Goal: Task Accomplishment & Management: Complete application form

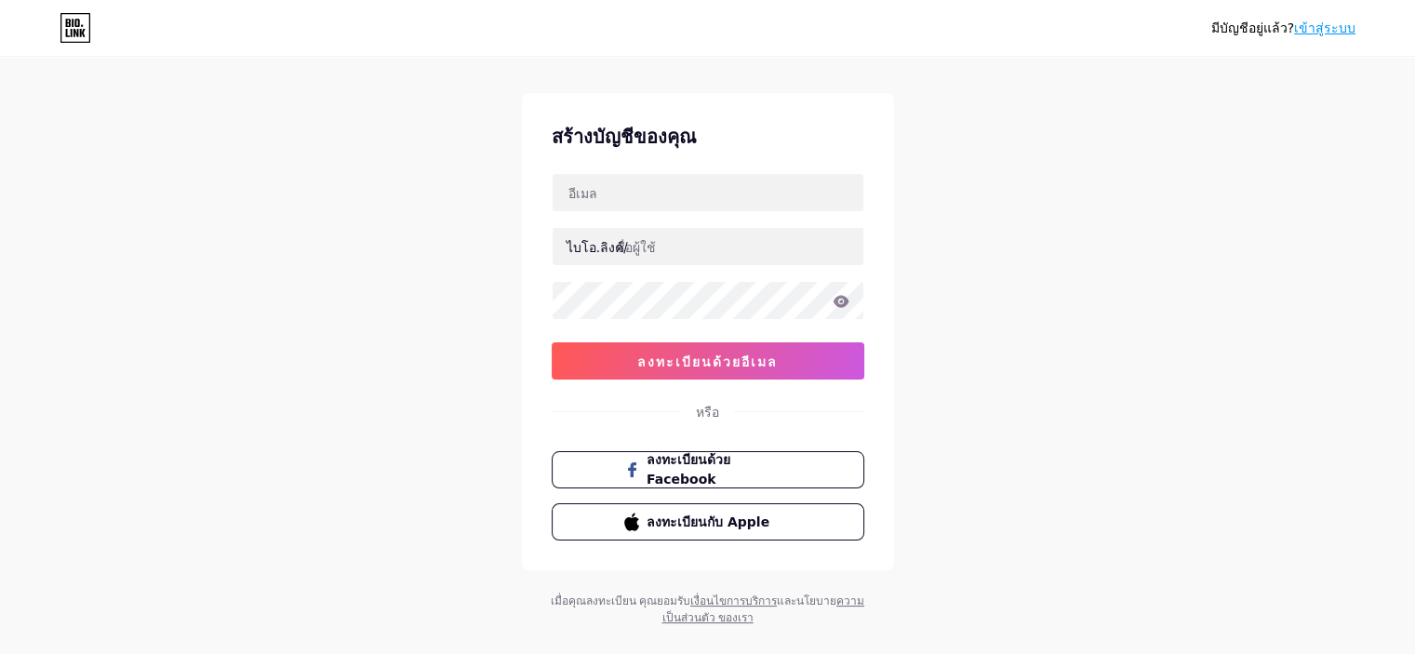
scroll to position [19, 0]
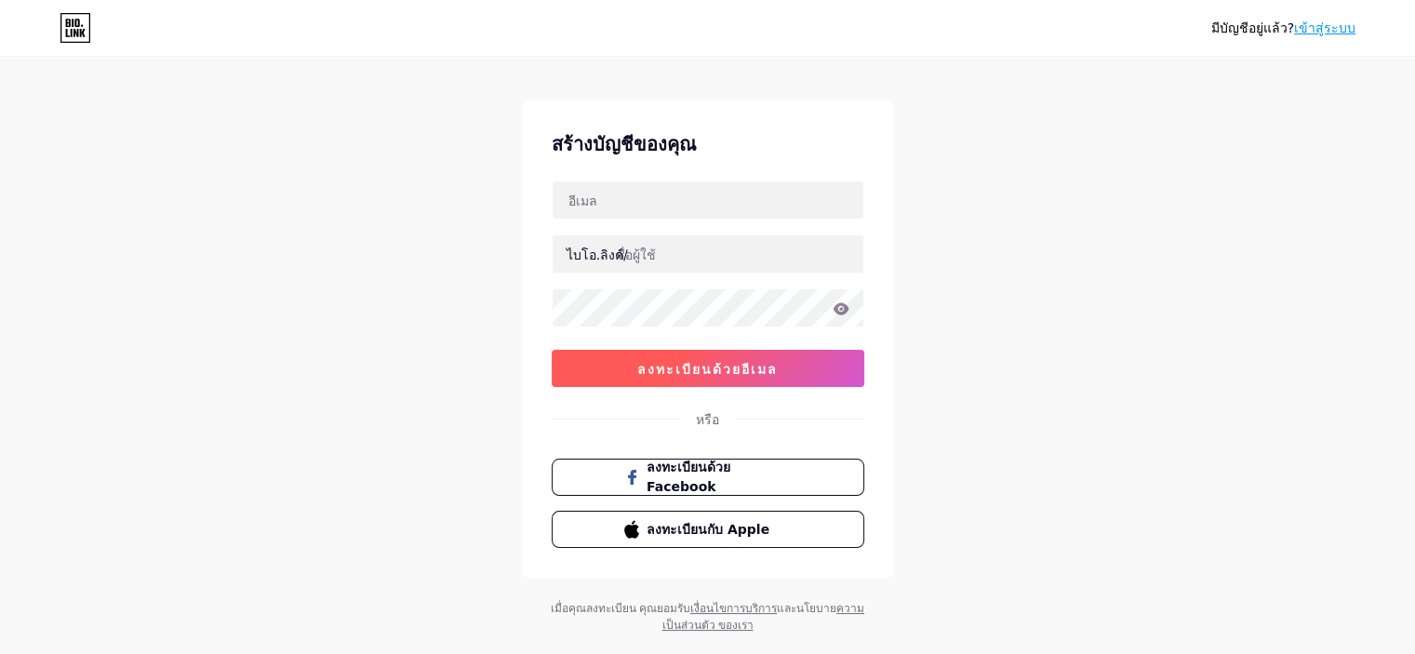
click at [777, 379] on button "ลงทะเบียนด้วยอีเมล" at bounding box center [708, 368] width 313 height 37
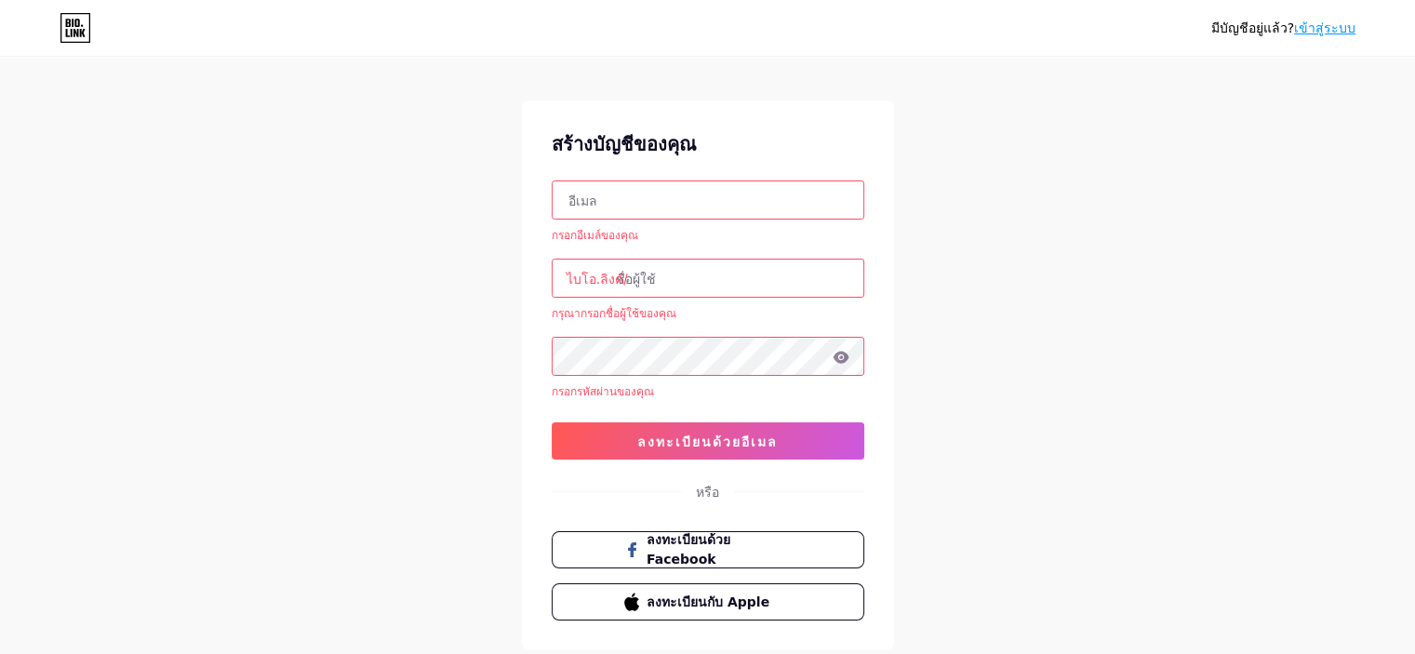
click at [648, 192] on input "text" at bounding box center [708, 199] width 311 height 37
type input "[EMAIL_ADDRESS][DOMAIN_NAME]"
click at [670, 273] on input "text" at bounding box center [708, 278] width 311 height 37
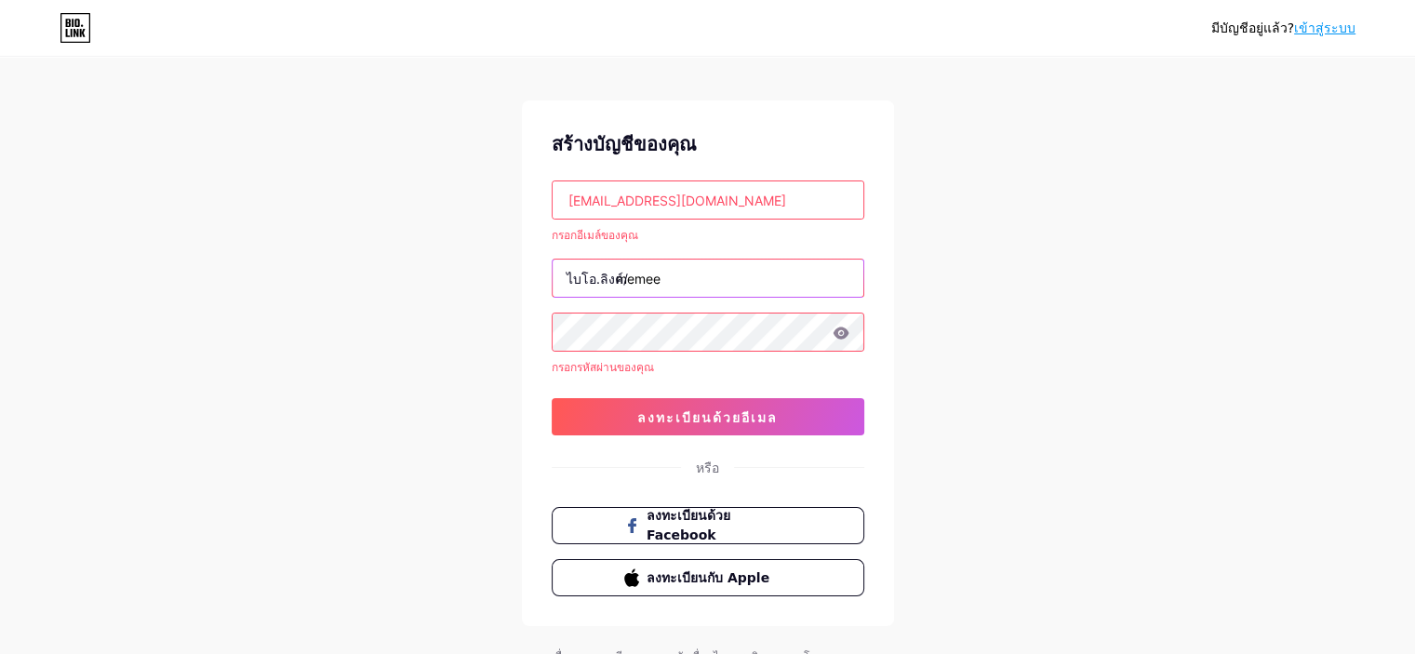
type input "memee"
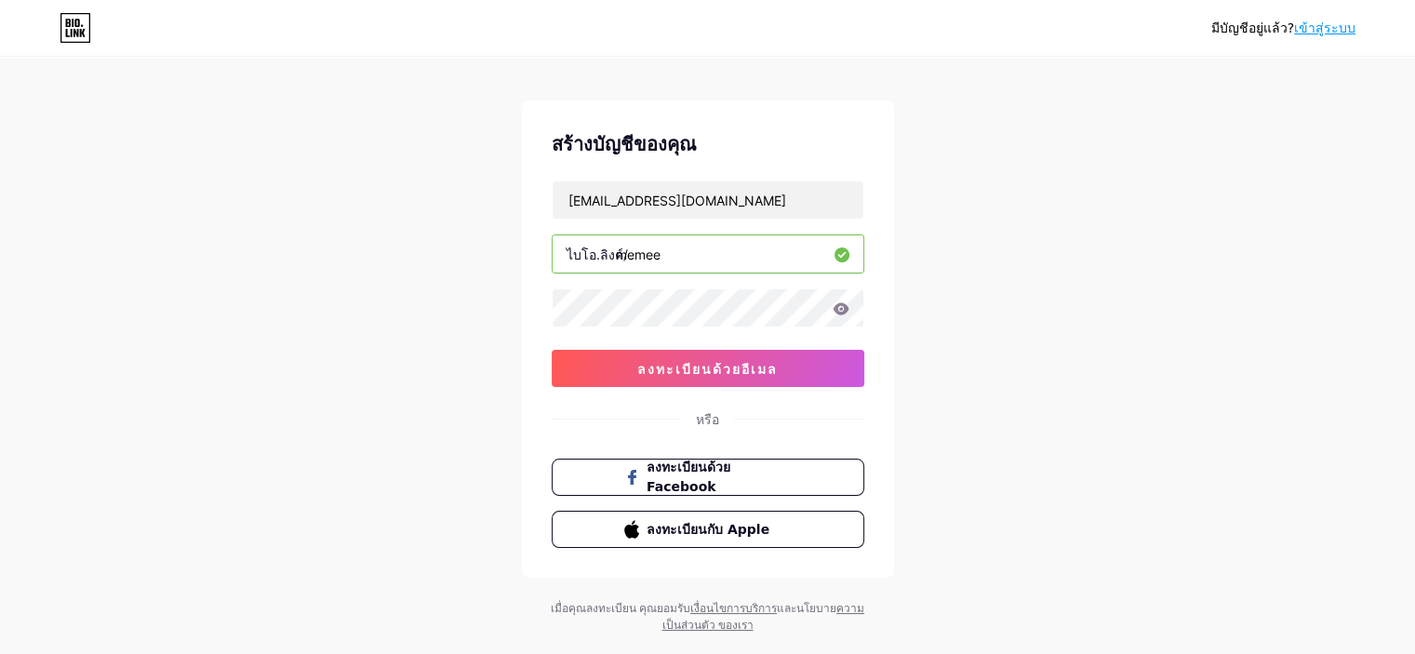
drag, startPoint x: 693, startPoint y: 248, endPoint x: 543, endPoint y: 245, distance: 149.8
click at [543, 245] on div "สร้างบัญชีของคุณ [EMAIL_ADDRESS][DOMAIN_NAME] ไบโอ.ลิงค์/ memee 0cAFcWeA4RodAg1…" at bounding box center [708, 338] width 372 height 477
paste input "�[PERSON_NAME] 𝐁𝐈𝐙 𝟯𝟲𝟱 𝐒𝐇𝐎𝐏"
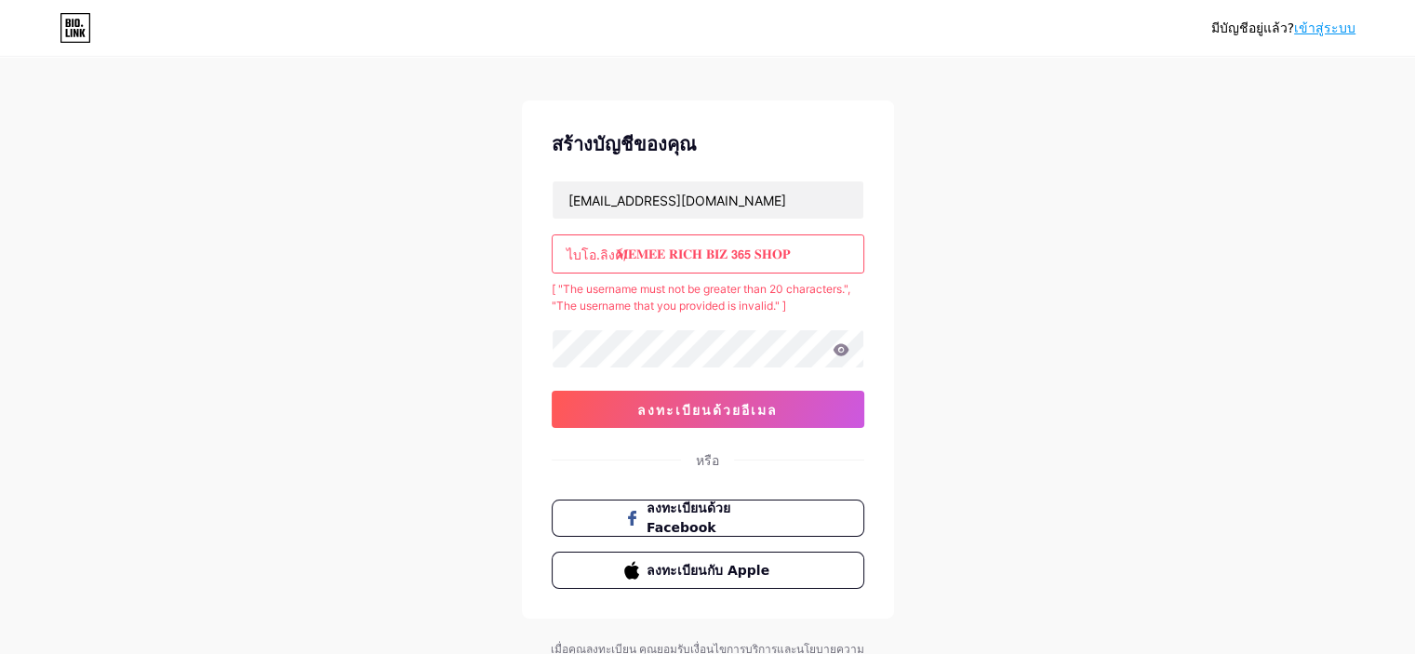
drag, startPoint x: 804, startPoint y: 252, endPoint x: 478, endPoint y: 237, distance: 326.0
click at [478, 237] on div "มีบัญชีอยู่แล้ว? เข้าสู่ระบบ สร้างบัญชีของคุณ [EMAIL_ADDRESS][DOMAIN_NAME] ไบโอ…" at bounding box center [707, 357] width 1415 height 753
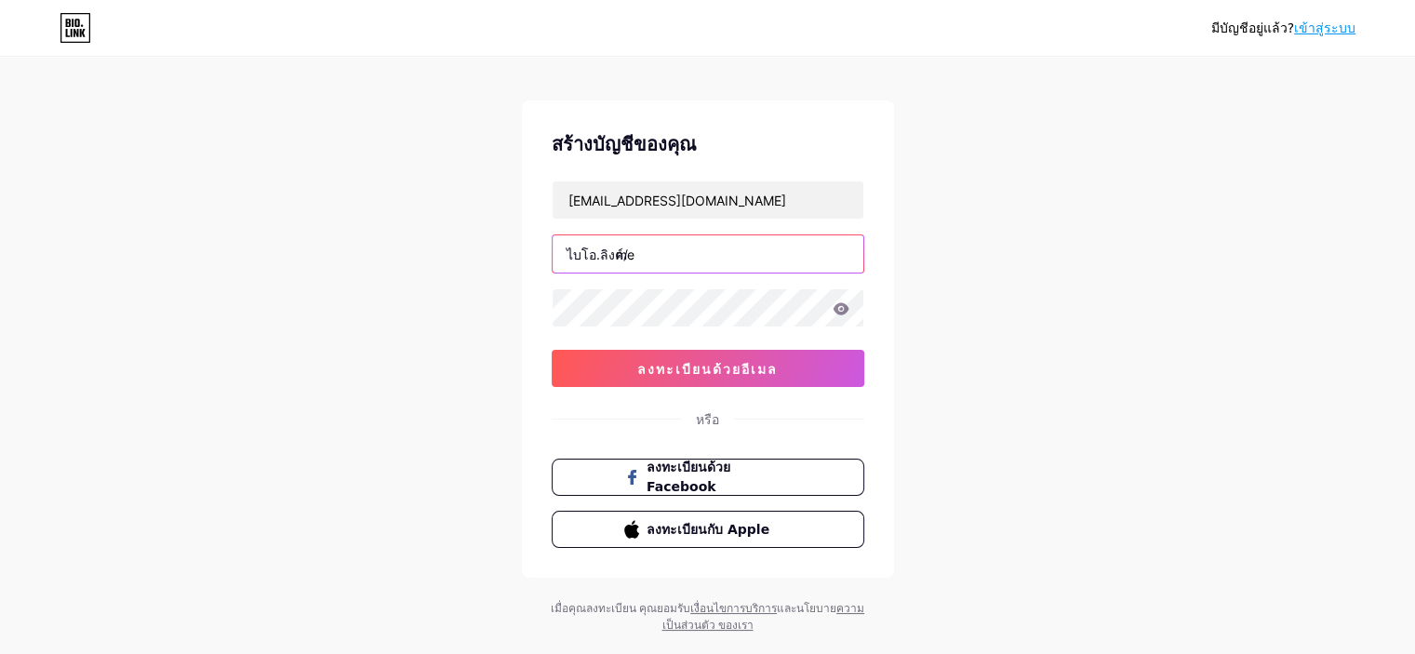
type input "m"
type input "memeerichbiz365shop"
drag, startPoint x: 845, startPoint y: 311, endPoint x: 832, endPoint y: 308, distance: 13.3
click at [845, 310] on icon at bounding box center [841, 308] width 16 height 12
click at [840, 304] on icon at bounding box center [841, 308] width 17 height 13
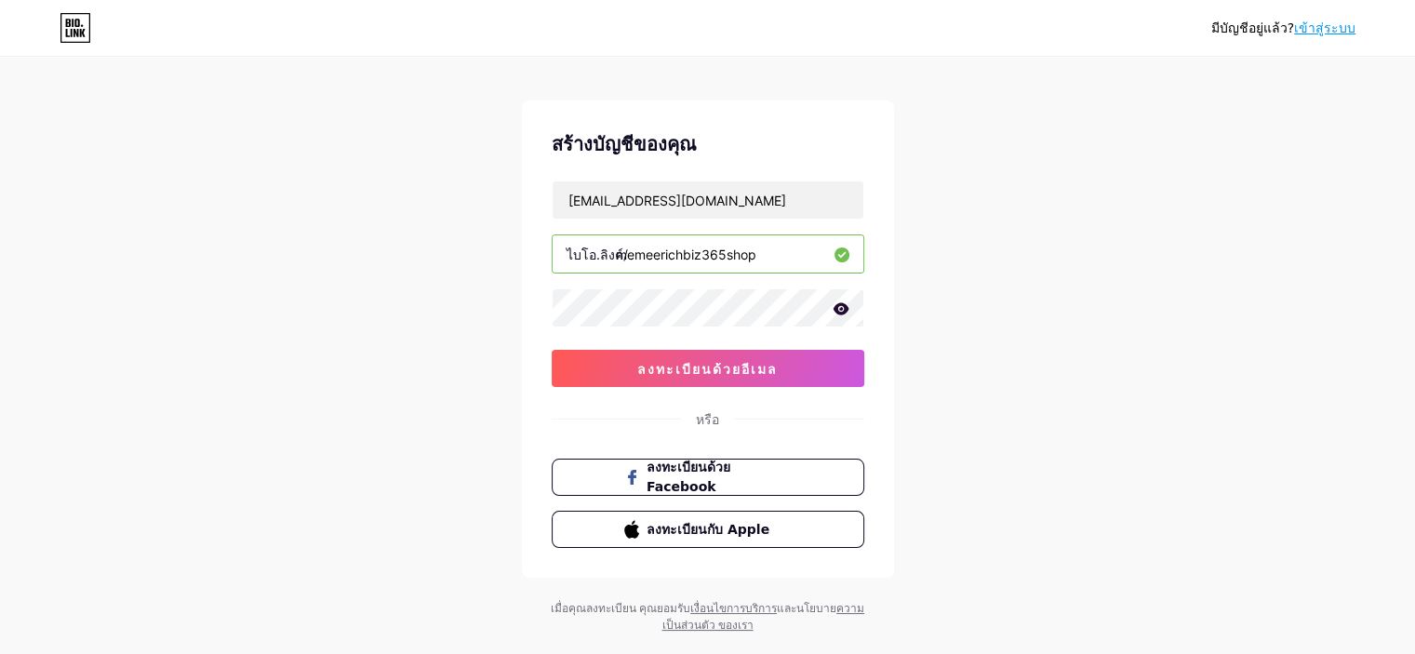
click at [845, 312] on icon at bounding box center [841, 308] width 17 height 13
click at [785, 363] on button "ลงทะเบียนด้วยอีเมล" at bounding box center [708, 368] width 313 height 37
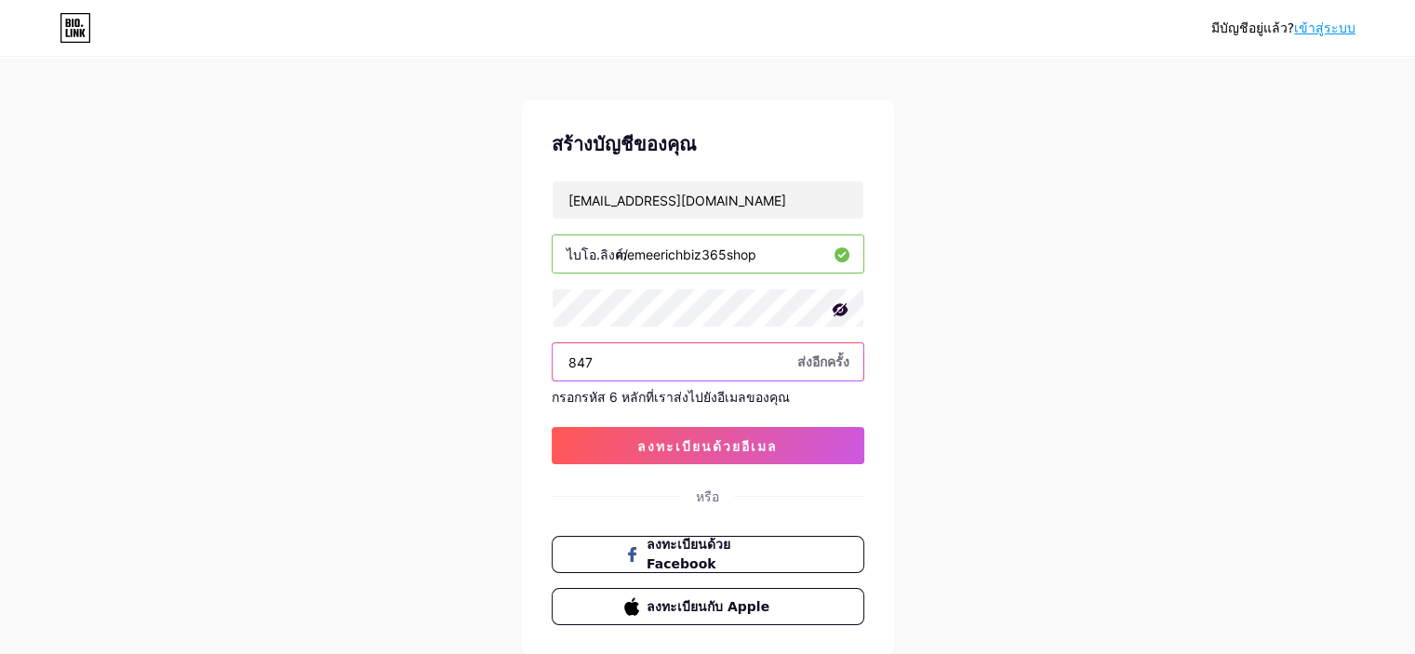
click at [654, 358] on input "847" at bounding box center [708, 361] width 311 height 37
type input "847646"
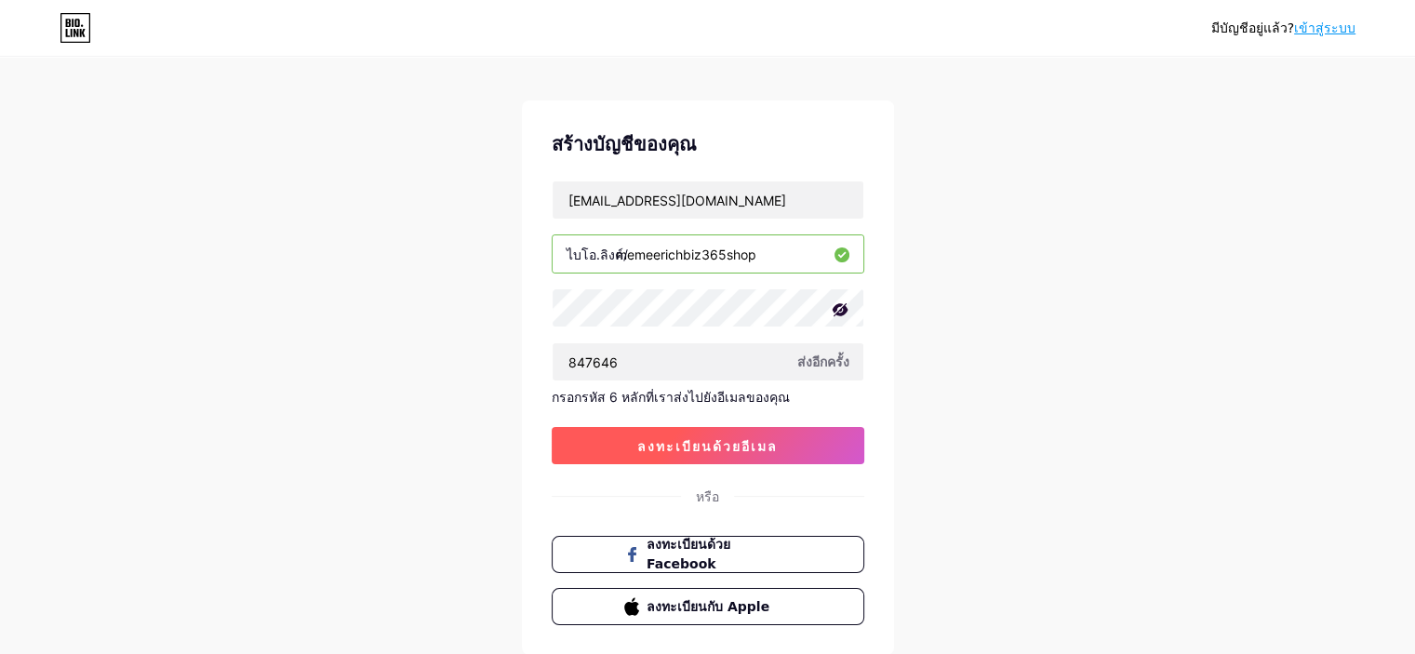
click at [674, 434] on button "ลงทะเบียนด้วยอีเมล" at bounding box center [708, 445] width 313 height 37
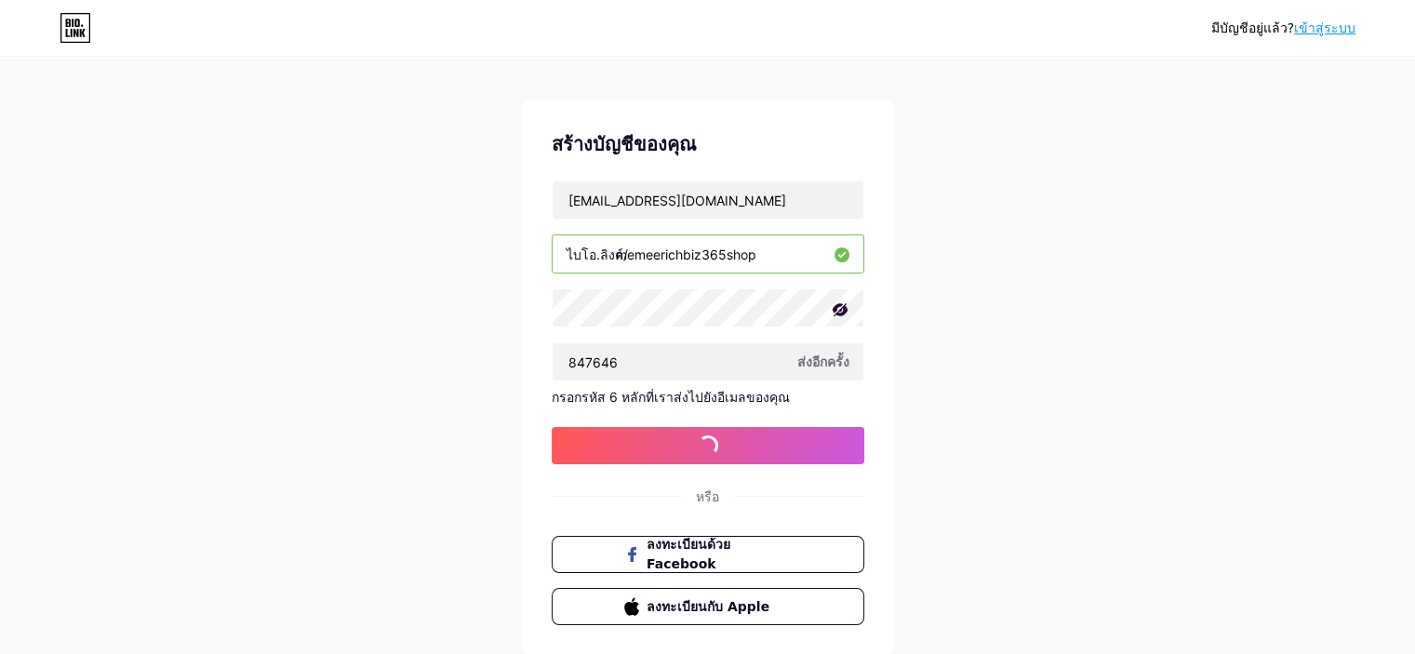
scroll to position [0, 0]
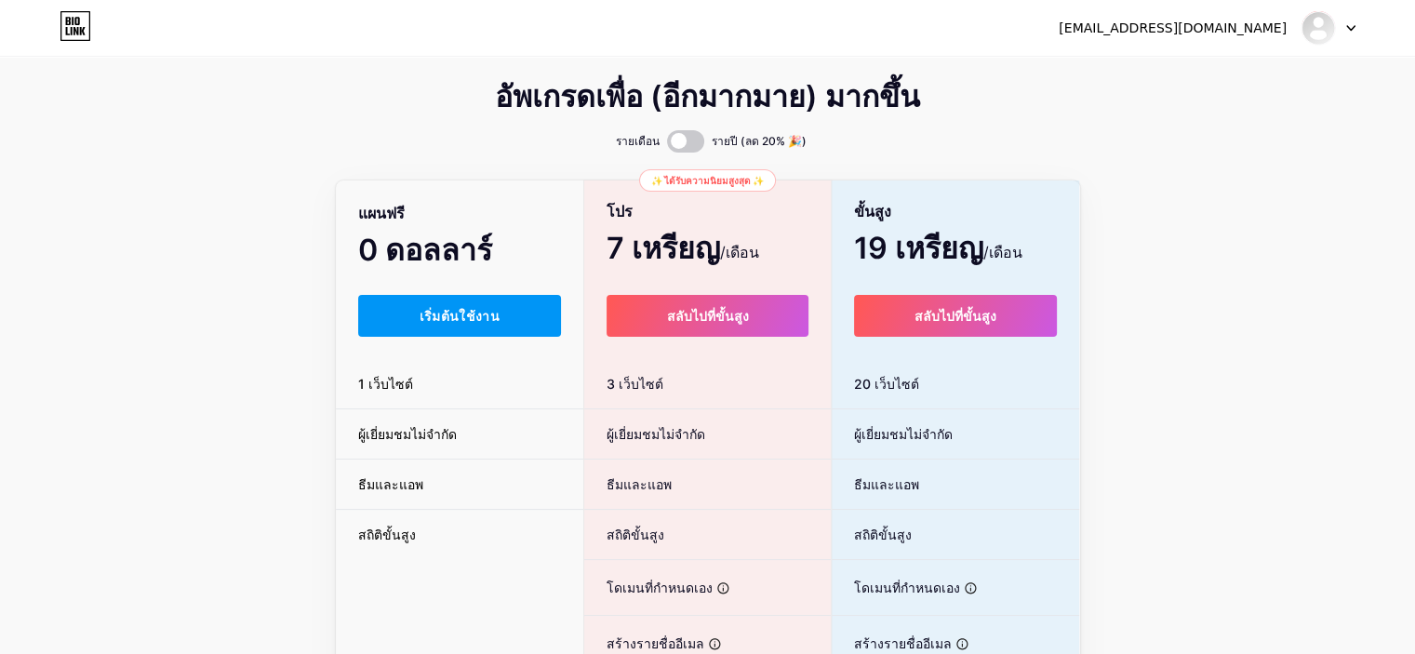
click at [166, 212] on div "อัพเกรดเพื่อ (อีกมากมาย) มากขึ้น รายเดือน รายปี (ลด 20% 🎉) แผนฟรี 0 ดอลลาร์ /เด…" at bounding box center [707, 463] width 1415 height 754
click at [490, 327] on button "เริ่มต้นใช้งาน" at bounding box center [460, 316] width 204 height 42
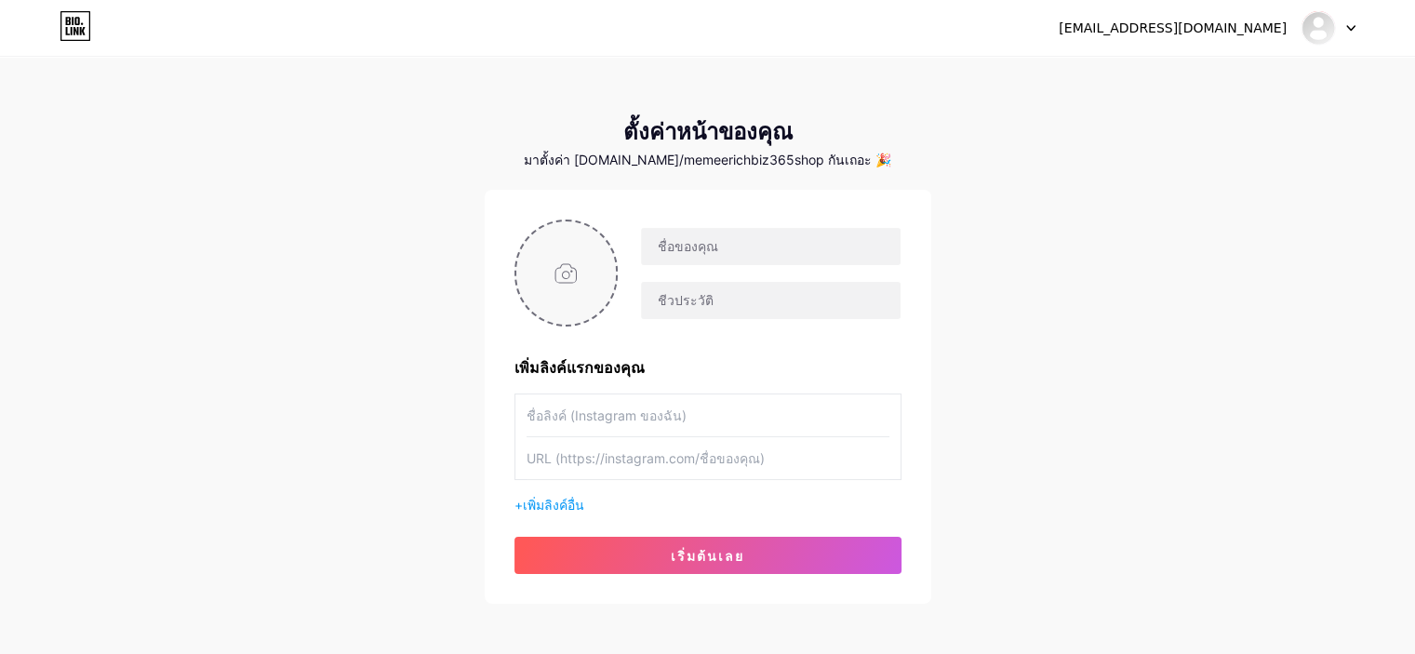
click at [571, 270] on input "file" at bounding box center [566, 272] width 100 height 103
type input "C:\fakepath\cdee65767bbfee9d8c8f5617641c2fe3.jpg"
click at [875, 90] on div "[EMAIL_ADDRESS][DOMAIN_NAME] แดชบอร์ด ออกจากระบบ ตั้งค่าหน้าของคุณ มาตั้งค่า [D…" at bounding box center [707, 331] width 1415 height 663
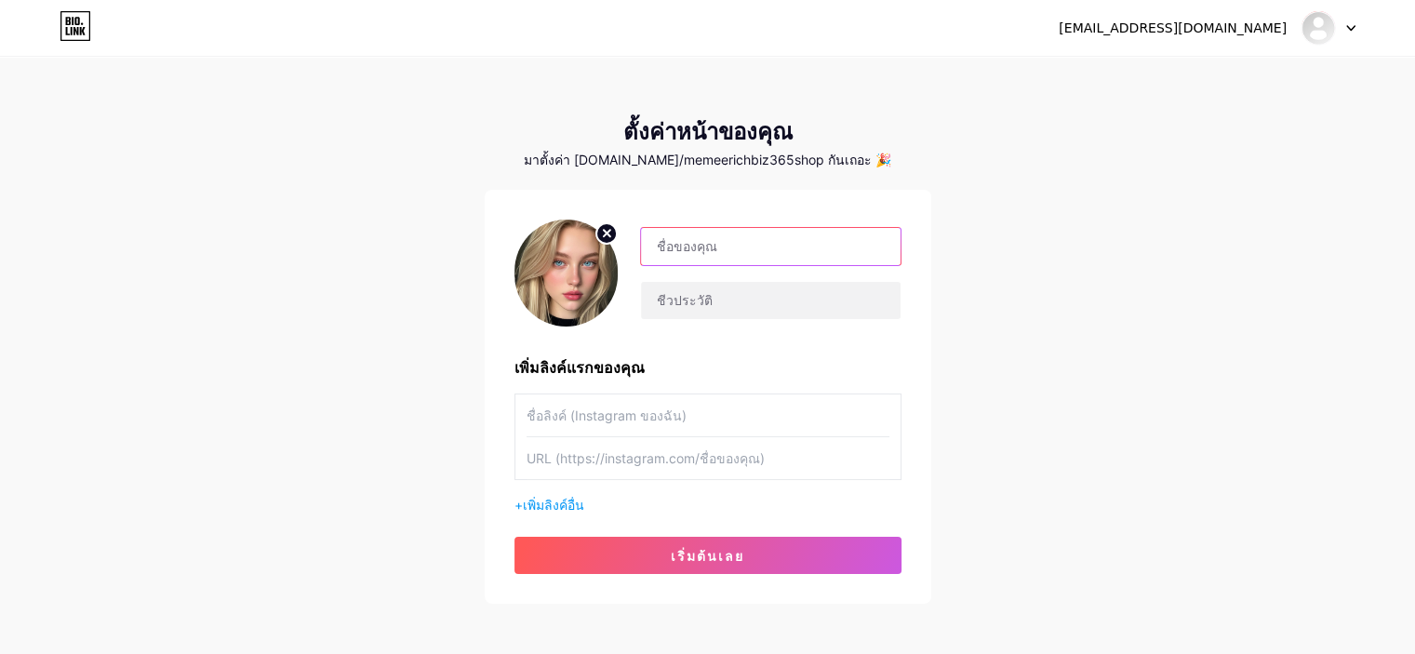
click at [771, 250] on input "text" at bounding box center [770, 246] width 259 height 37
click at [608, 225] on circle at bounding box center [606, 233] width 20 height 20
click at [707, 248] on input "text" at bounding box center [770, 246] width 259 height 37
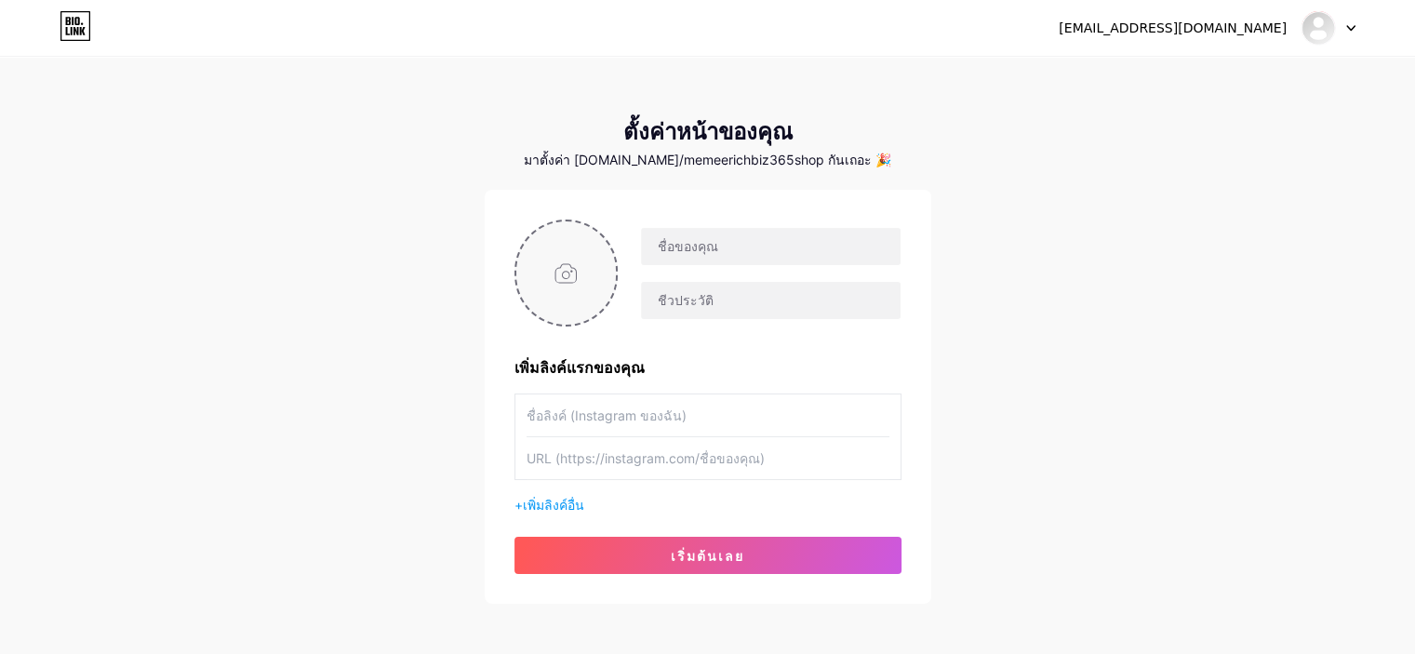
click at [1107, 238] on div "[EMAIL_ADDRESS][DOMAIN_NAME] แดชบอร์ด ออกจากระบบ ตั้งค่าหน้าของคุณ มาตั้งค่า [D…" at bounding box center [707, 331] width 1415 height 663
click at [791, 247] on input "text" at bounding box center [770, 246] width 259 height 37
click at [678, 247] on input "text" at bounding box center [770, 246] width 259 height 37
paste input "𝐌𝐄𝐌𝐄𝐄 𝐑𝐈𝐂𝐇 𝐁𝐈𝐙 𝟯𝟲𝟱 𝐒𝐇𝐎𝐏"
drag, startPoint x: 659, startPoint y: 251, endPoint x: 610, endPoint y: 245, distance: 48.8
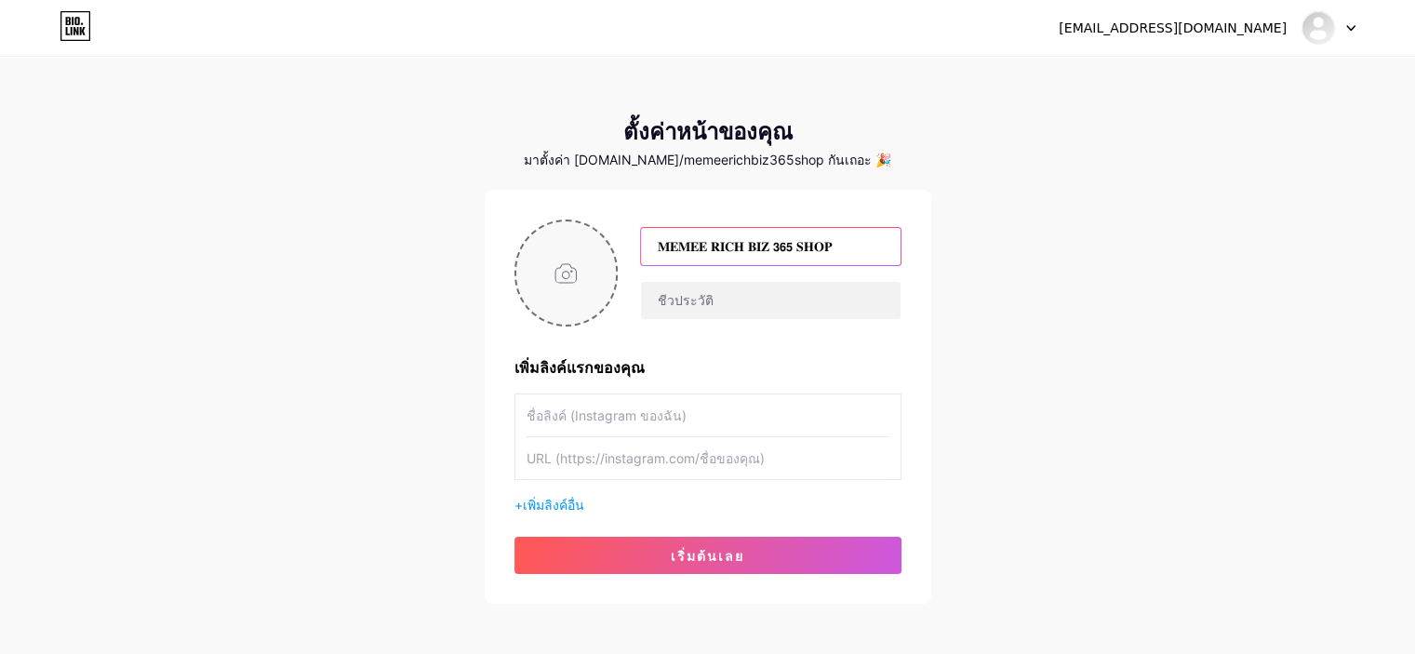
click at [621, 247] on div "𝐌𝐄𝐌𝐄𝐄 𝐑𝐈𝐂𝐇 𝐁𝐈𝐙 𝟯𝟲𝟱 𝐒𝐇𝐎𝐏" at bounding box center [759, 273] width 283 height 93
type input "𝐌𝐄𝐌𝐄𝐄 𝐑𝐈𝐂𝐇 𝐁𝐈𝐙 𝟯𝟲𝟱 𝐒𝐇𝐎𝐏"
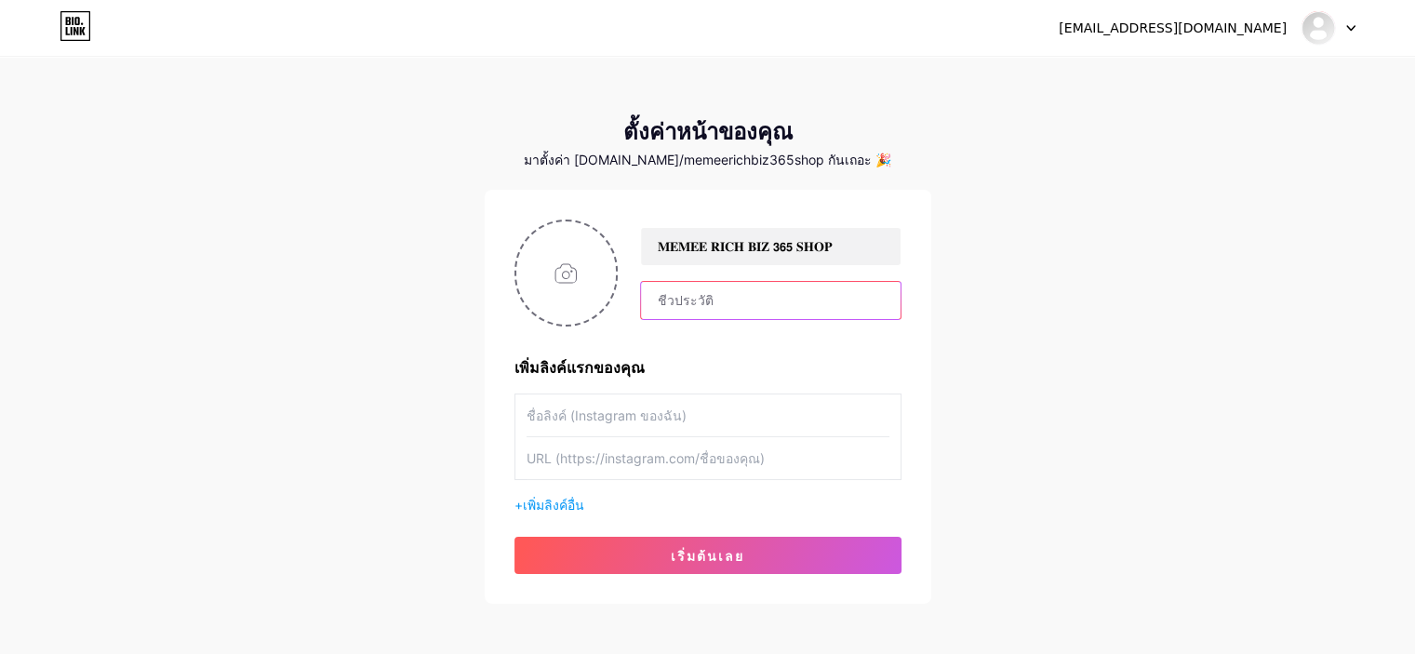
click at [753, 307] on input "text" at bounding box center [770, 300] width 259 height 37
click at [649, 433] on input "text" at bounding box center [708, 415] width 363 height 42
